Goal: Information Seeking & Learning: Learn about a topic

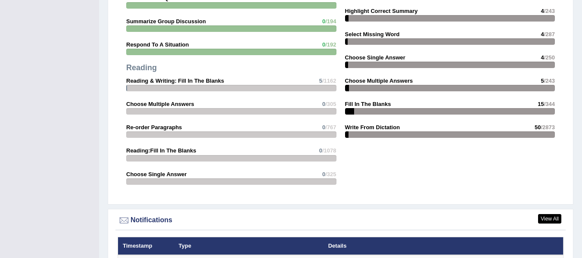
scroll to position [861, 0]
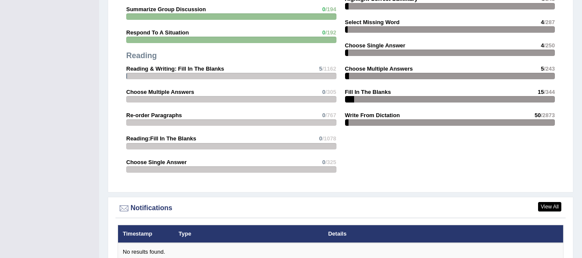
click at [213, 52] on h4 "Reading" at bounding box center [231, 56] width 210 height 9
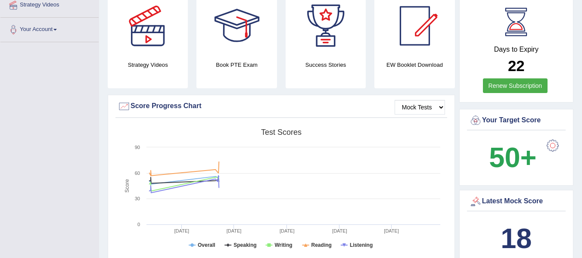
scroll to position [43, 0]
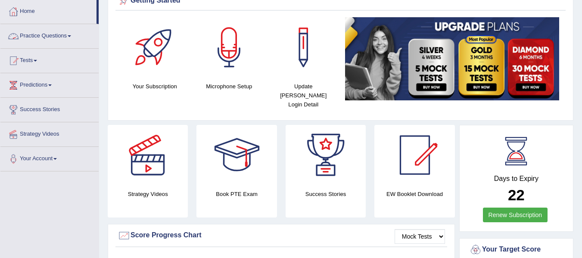
click at [71, 36] on span at bounding box center [69, 36] width 3 height 2
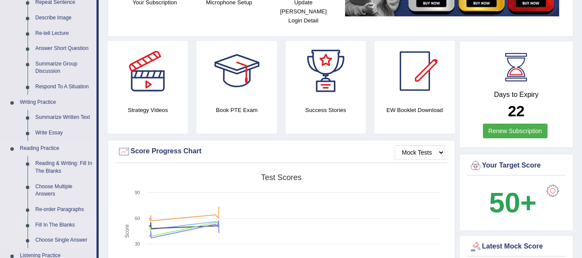
scroll to position [129, 0]
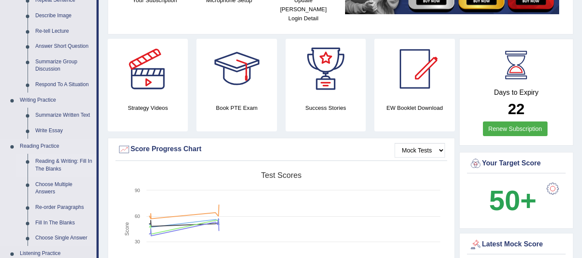
click at [61, 159] on link "Reading & Writing: Fill In The Blanks" at bounding box center [63, 165] width 65 height 23
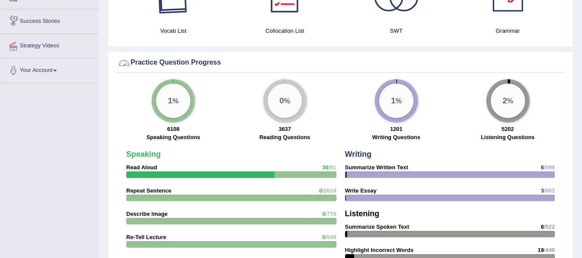
scroll to position [587, 0]
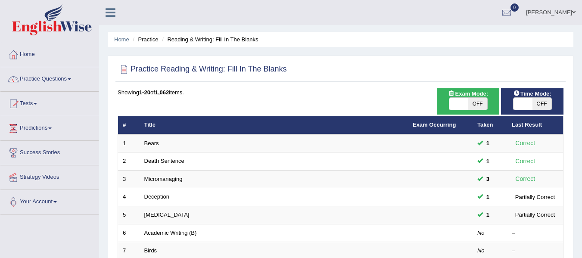
click at [481, 100] on span "OFF" at bounding box center [477, 104] width 19 height 12
checkbox input "true"
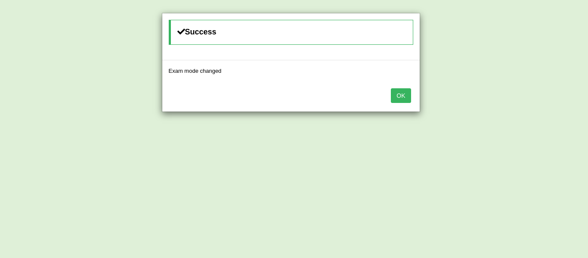
click at [407, 96] on button "OK" at bounding box center [401, 95] width 20 height 15
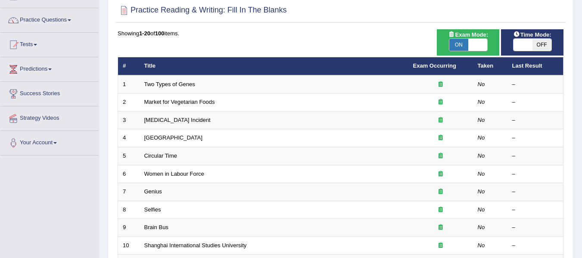
scroll to position [11, 0]
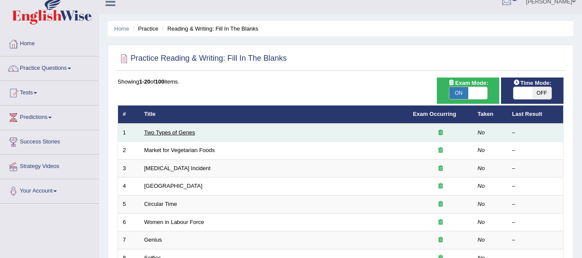
click at [175, 133] on link "Two Types of Genes" at bounding box center [169, 132] width 51 height 6
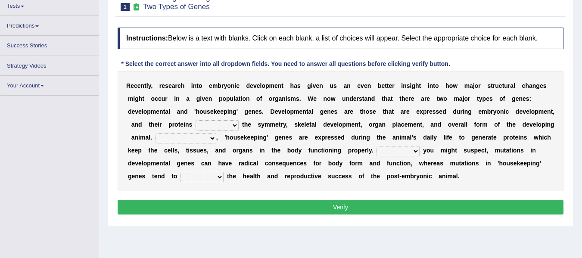
scroll to position [97, 0]
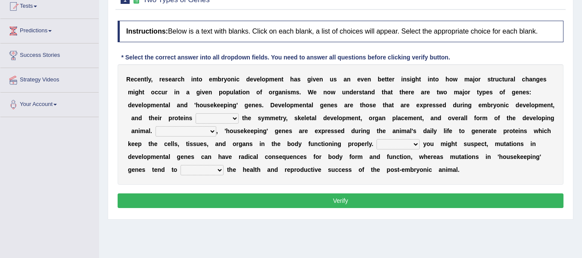
click at [228, 79] on b "o" at bounding box center [229, 79] width 4 height 7
click at [234, 119] on select "push control hold elevate" at bounding box center [217, 118] width 43 height 10
select select "control"
click at [196, 113] on select "push control hold elevate" at bounding box center [217, 118] width 43 height 10
click at [209, 132] on select "Correspondingly Inclusively Conversely In contrast" at bounding box center [185, 131] width 61 height 10
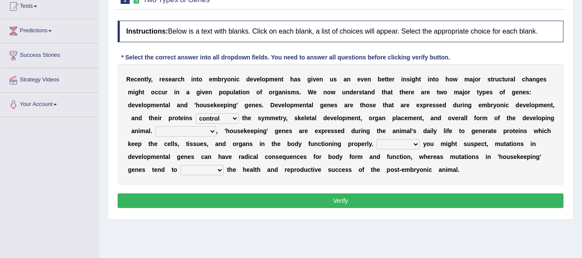
select select "In contrast"
click at [155, 126] on select "Correspondingly Inclusively Conversely In contrast" at bounding box center [185, 131] width 61 height 10
click at [418, 146] on select "For As With Within" at bounding box center [397, 144] width 43 height 10
select select "As"
click at [376, 139] on select "For As With Within" at bounding box center [397, 144] width 43 height 10
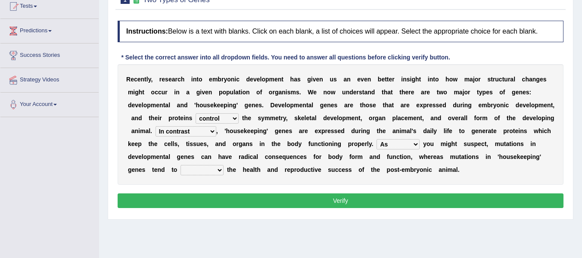
click at [218, 169] on select "affect effect interrupt defect" at bounding box center [201, 170] width 43 height 10
select select "effect"
click at [180, 165] on select "affect effect interrupt defect" at bounding box center [201, 170] width 43 height 10
click at [336, 206] on button "Verify" at bounding box center [341, 200] width 446 height 15
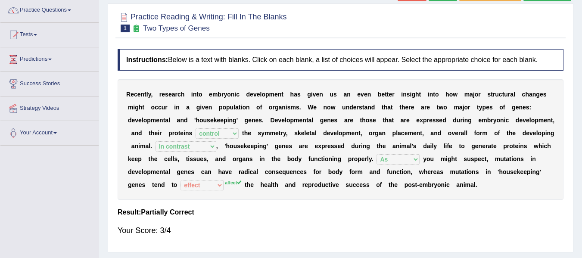
scroll to position [54, 0]
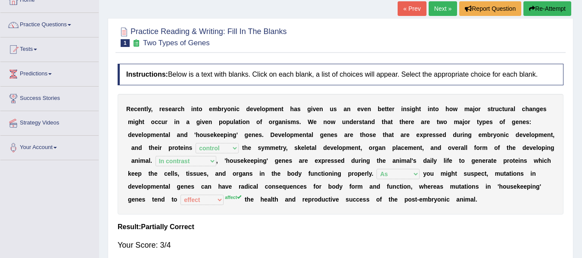
drag, startPoint x: 126, startPoint y: 110, endPoint x: 198, endPoint y: 150, distance: 82.3
click at [290, 247] on div "Instructions: Below is a text with blanks. Click on each blank, a list of choic…" at bounding box center [340, 160] width 450 height 203
drag, startPoint x: 123, startPoint y: 109, endPoint x: 412, endPoint y: 156, distance: 292.7
click at [438, 13] on link "Next »" at bounding box center [443, 8] width 28 height 15
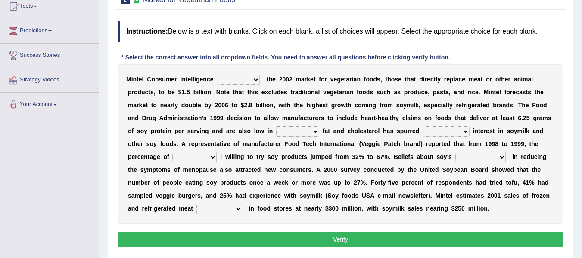
scroll to position [43, 0]
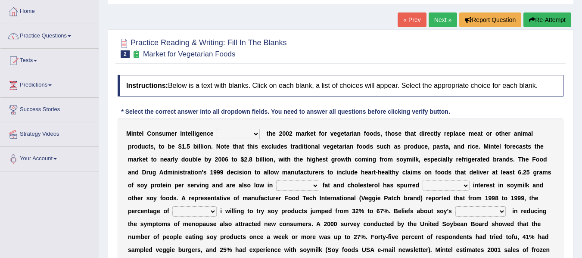
click at [256, 138] on select "deals fulfills creates estimates" at bounding box center [238, 134] width 43 height 10
select select "creates"
click at [217, 129] on select "deals fulfills creates estimates" at bounding box center [238, 134] width 43 height 10
click at [311, 188] on select "saturated solid acid liquid" at bounding box center [297, 185] width 43 height 10
click at [276, 180] on select "saturated solid acid liquid" at bounding box center [297, 185] width 43 height 10
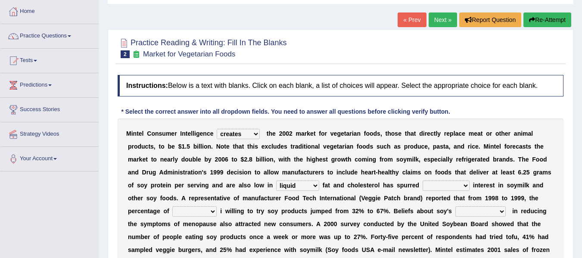
click at [314, 186] on select "saturated solid acid liquid" at bounding box center [297, 185] width 43 height 10
select select "solid"
click at [276, 180] on select "saturated solid acid liquid" at bounding box center [297, 185] width 43 height 10
click at [466, 186] on select "good big tremendous extreme" at bounding box center [446, 185] width 47 height 10
select select "big"
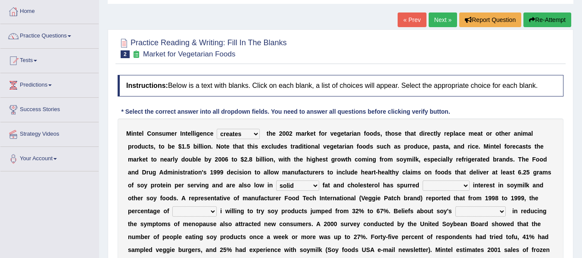
click at [423, 180] on select "good big tremendous extreme" at bounding box center [446, 185] width 47 height 10
click at [213, 212] on select "guests consumers customers clients" at bounding box center [194, 211] width 44 height 10
select select "consumers"
click at [172, 206] on select "guests consumers customers clients" at bounding box center [194, 211] width 44 height 10
click at [500, 213] on select "effectiveness timeliness efficiency goodness" at bounding box center [480, 211] width 50 height 10
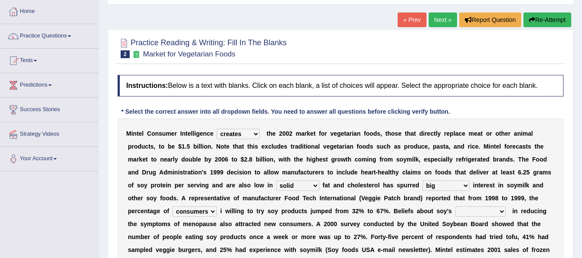
select select "goodness"
click at [455, 206] on select "effectiveness timeliness efficiency goodness" at bounding box center [480, 211] width 50 height 10
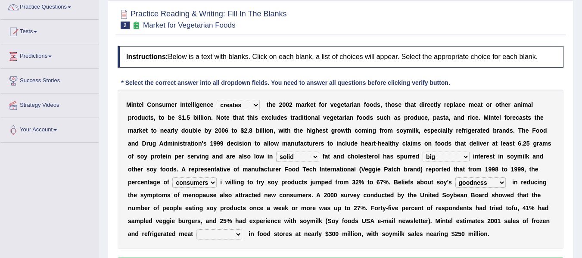
scroll to position [86, 0]
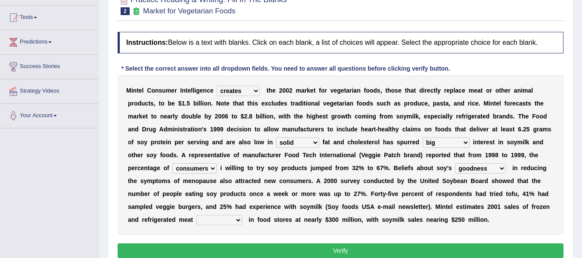
click at [243, 221] on b at bounding box center [243, 219] width 3 height 7
click at [239, 219] on select "foods choices staffs alternatives" at bounding box center [219, 220] width 46 height 10
select select "alternatives"
click at [196, 215] on select "foods choices staffs alternatives" at bounding box center [219, 220] width 46 height 10
click at [351, 247] on button "Verify" at bounding box center [341, 250] width 446 height 15
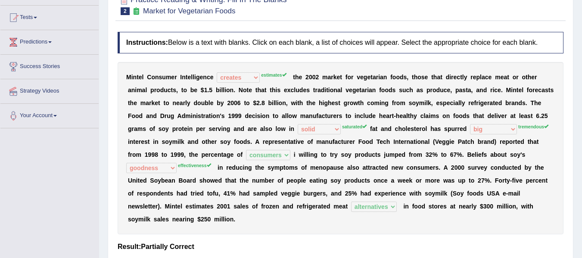
drag, startPoint x: 344, startPoint y: 126, endPoint x: 358, endPoint y: 126, distance: 14.6
click at [358, 126] on sup "saturated" at bounding box center [354, 126] width 25 height 5
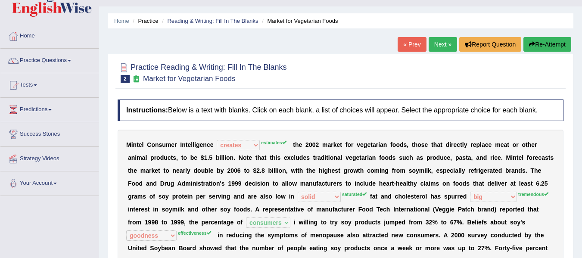
scroll to position [16, 0]
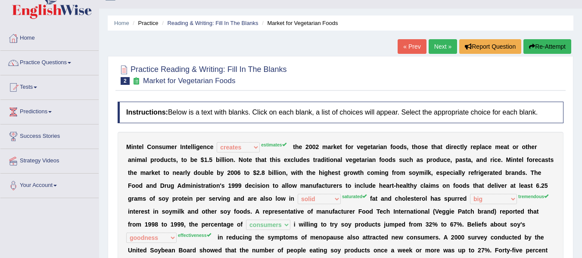
click at [439, 44] on link "Next »" at bounding box center [443, 46] width 28 height 15
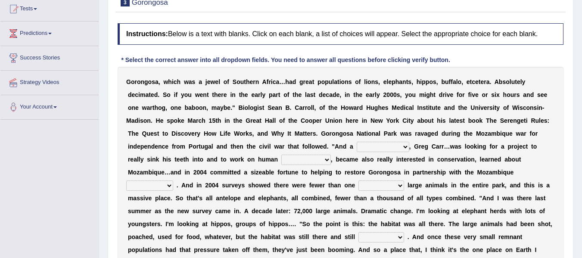
scroll to position [92, 0]
